Goal: Use online tool/utility: Utilize a website feature to perform a specific function

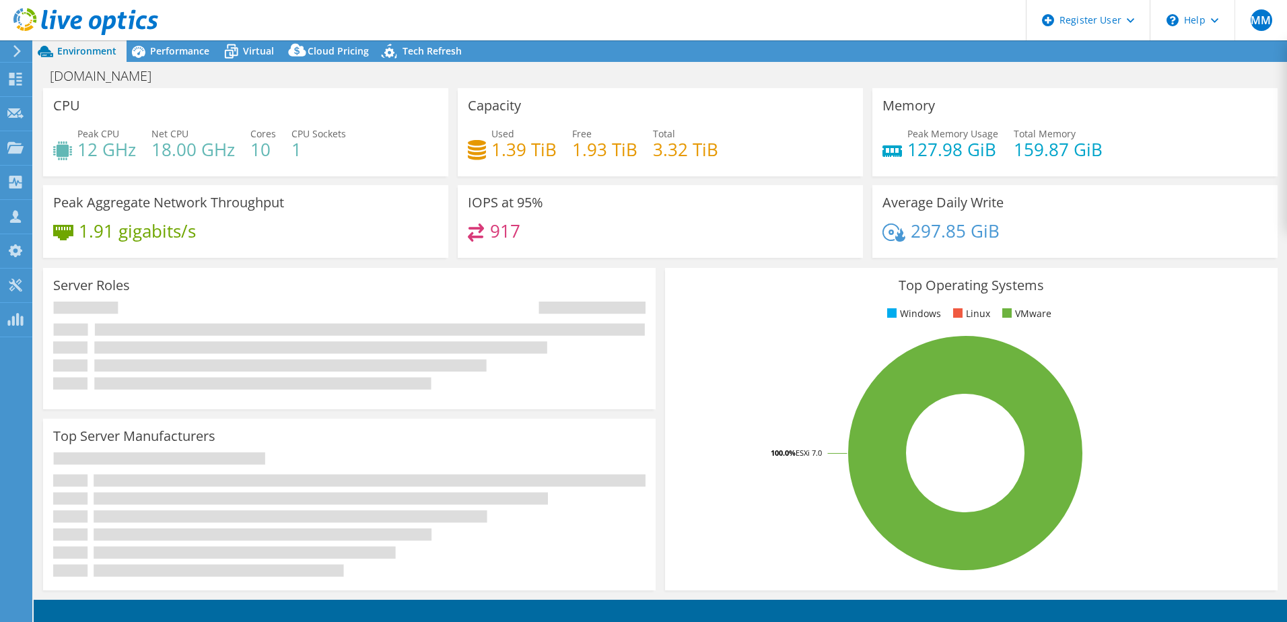
select select "USD"
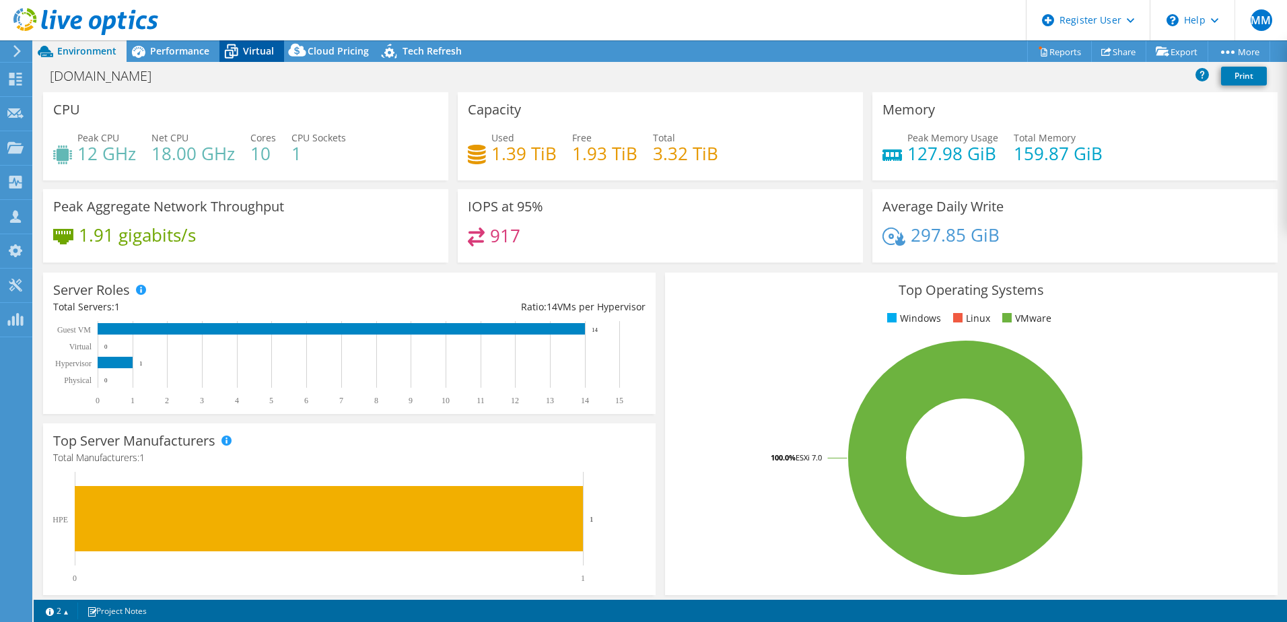
click at [240, 44] on icon at bounding box center [232, 52] width 24 height 24
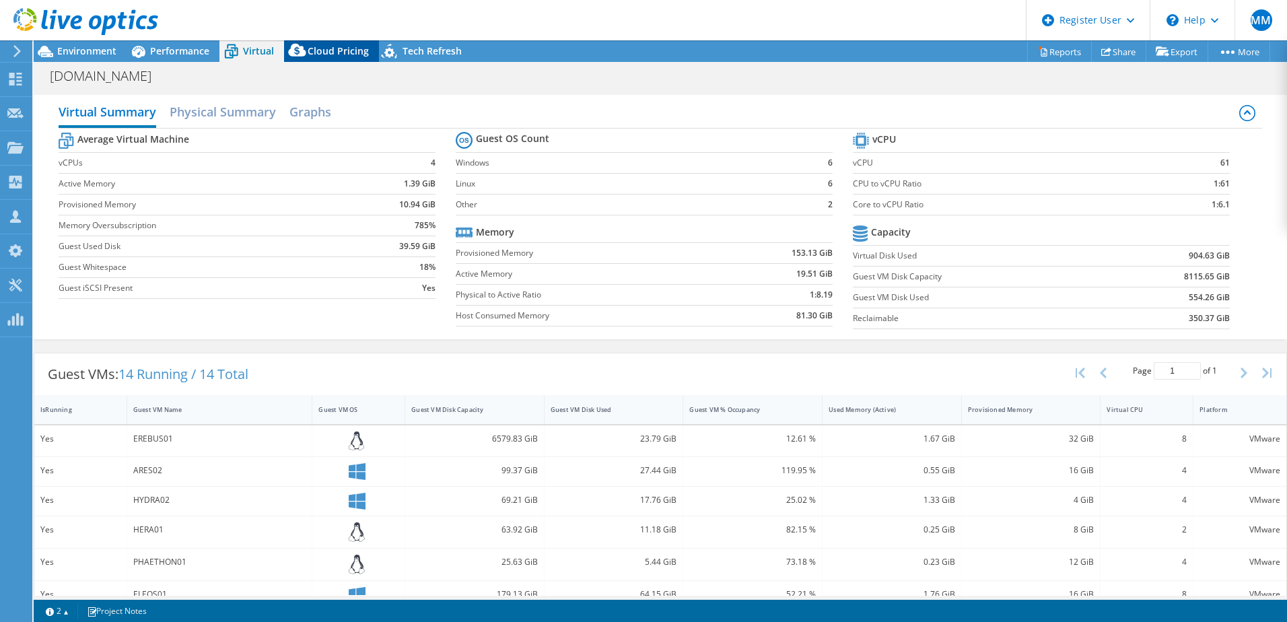
click at [326, 45] on span "Cloud Pricing" at bounding box center [338, 50] width 61 height 13
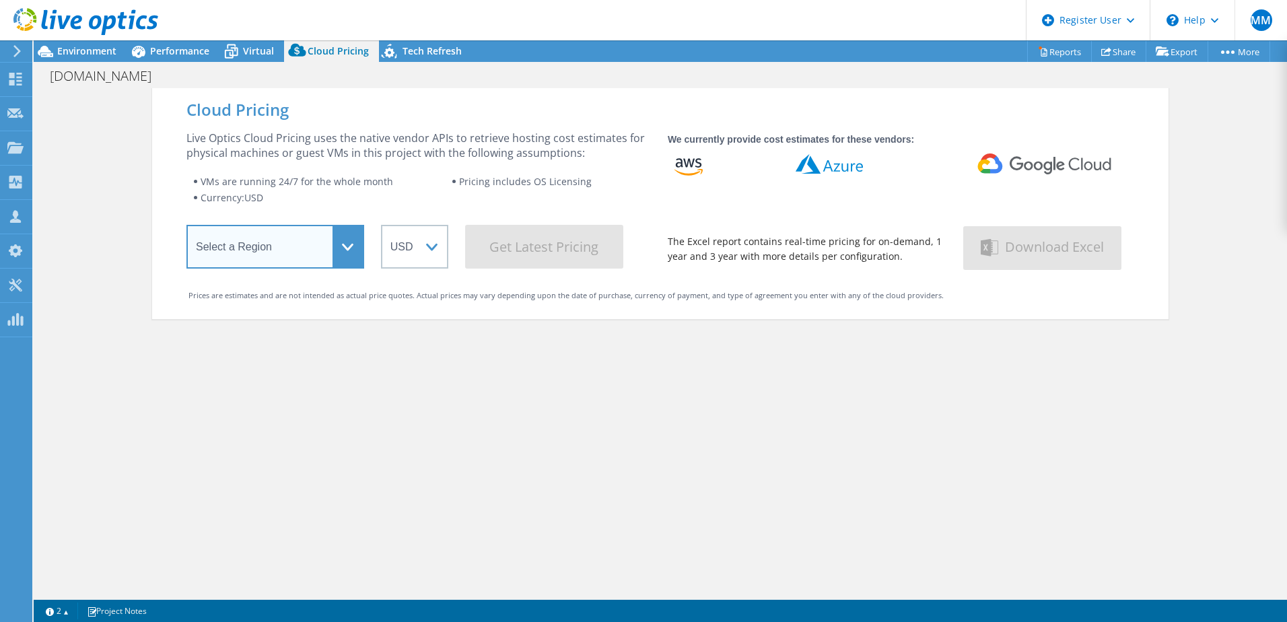
click at [316, 253] on select "Select a Region [GEOGRAPHIC_DATA] ([GEOGRAPHIC_DATA]) [GEOGRAPHIC_DATA] ([GEOGR…" at bounding box center [276, 247] width 178 height 44
select select "EULondon"
click at [187, 228] on select "Select a Region [GEOGRAPHIC_DATA] ([GEOGRAPHIC_DATA]) [GEOGRAPHIC_DATA] ([GEOGR…" at bounding box center [276, 247] width 178 height 44
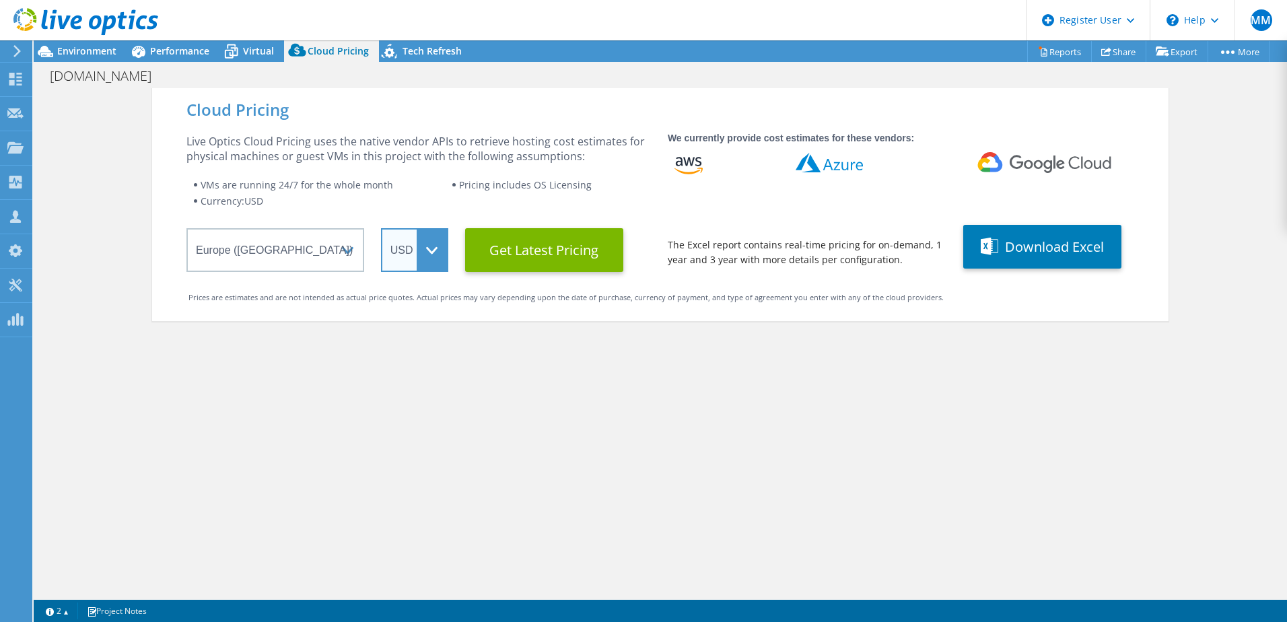
click at [426, 242] on select "ARS AUD BRL CAD CHF CLP CNY DKK EUR GBP HKD HUF INR JPY MXN MYR NOK NZD PEN SEK…" at bounding box center [414, 250] width 67 height 44
click at [381, 228] on select "ARS AUD BRL CAD CHF CLP CNY DKK EUR GBP HKD HUF INR JPY MXN MYR NOK NZD PEN SEK…" at bounding box center [414, 250] width 67 height 44
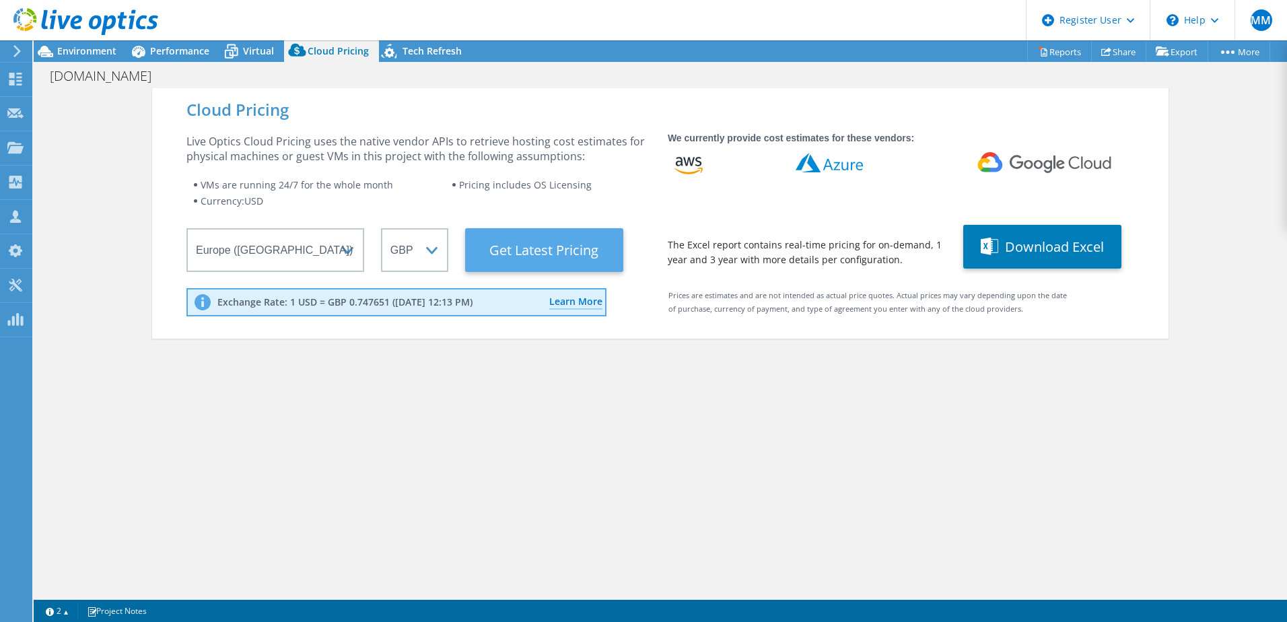
click at [527, 256] on Latest "Get Latest Pricing" at bounding box center [544, 250] width 158 height 44
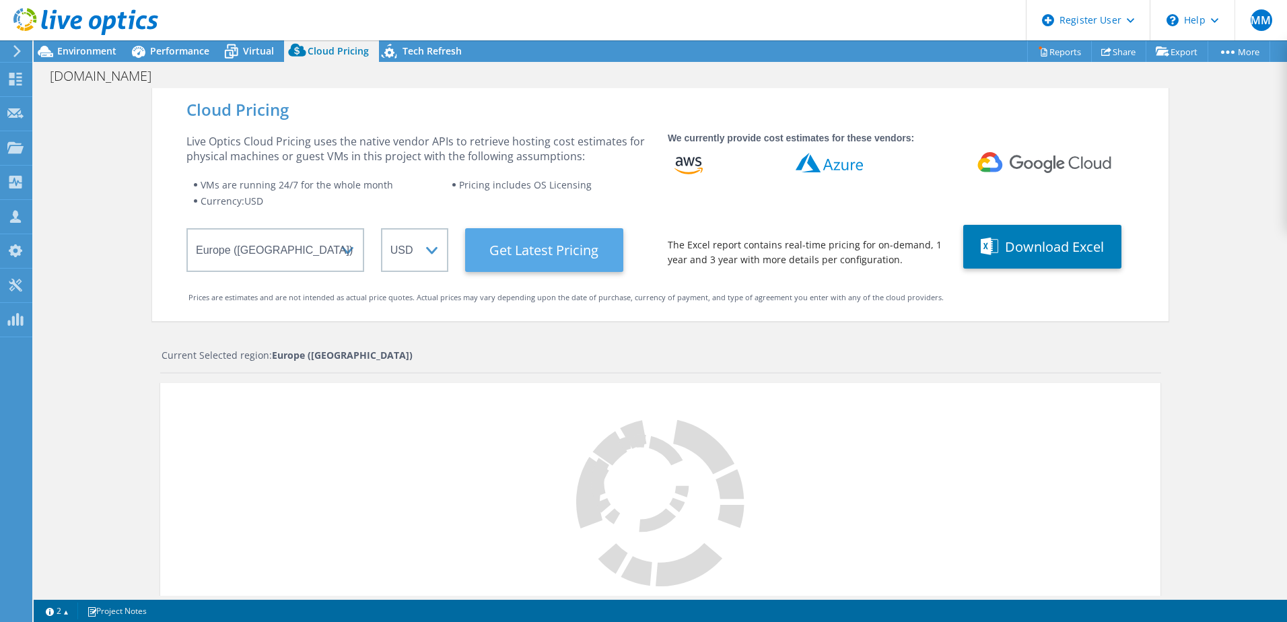
select select "GBP"
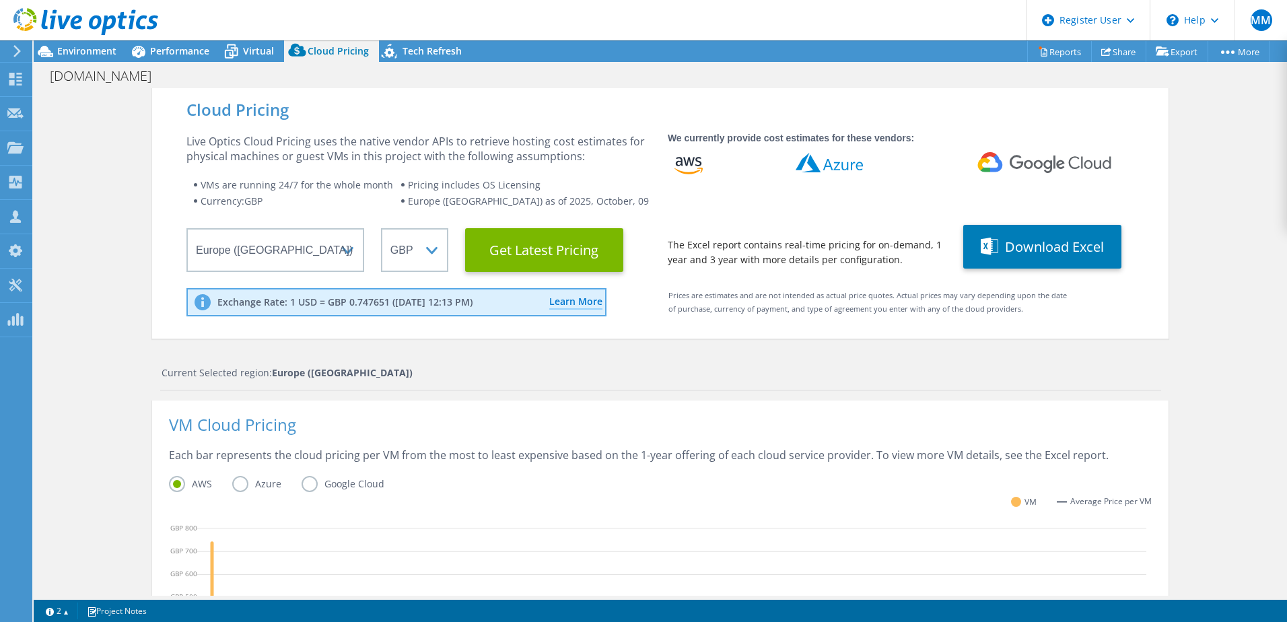
click at [238, 483] on label "Azure" at bounding box center [266, 484] width 69 height 16
click at [0, 0] on input "Azure" at bounding box center [0, 0] width 0 height 0
click at [442, 45] on span "Tech Refresh" at bounding box center [432, 50] width 59 height 13
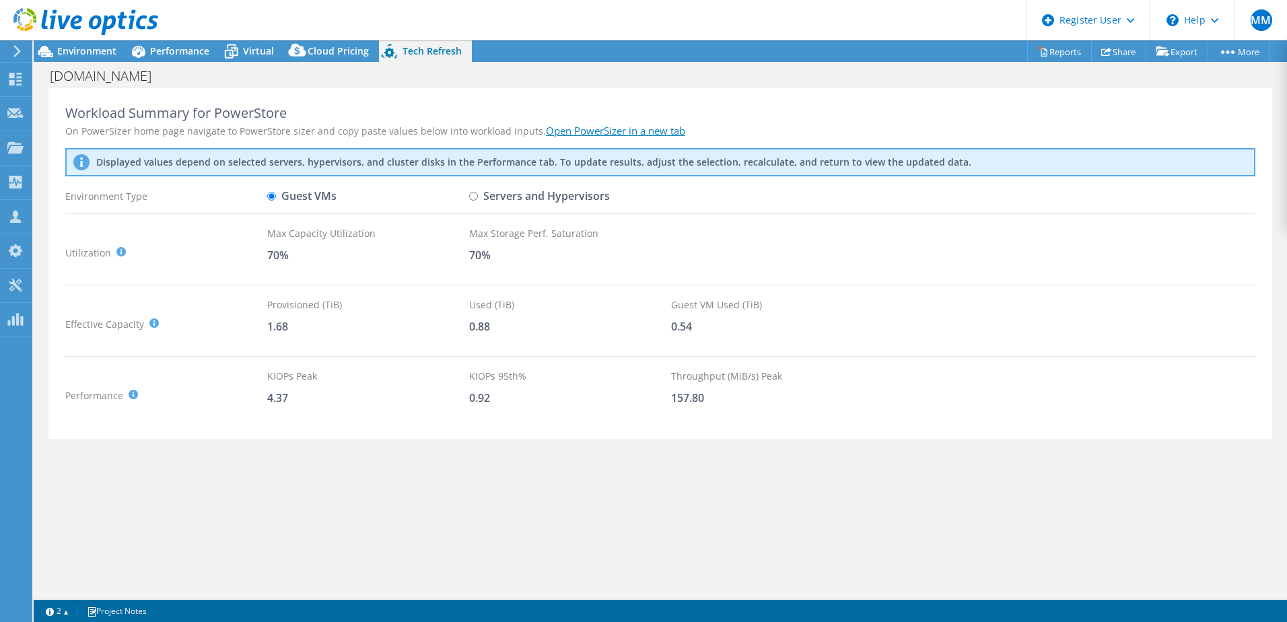
click at [562, 129] on link "Open PowerSizer in a new tab" at bounding box center [615, 130] width 139 height 13
drag, startPoint x: 673, startPoint y: 290, endPoint x: 1092, endPoint y: 213, distance: 425.1
click at [673, 290] on div "Workload Summary for PowerStore On PowerSizer home page navigate to PowerStore …" at bounding box center [660, 263] width 1224 height 351
